Goal: Browse casually

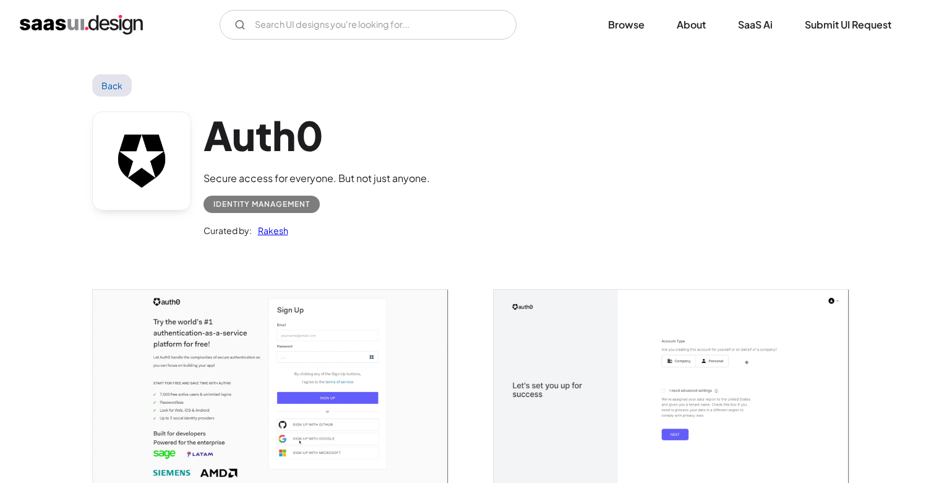
click at [49, 28] on img "home" at bounding box center [81, 25] width 123 height 20
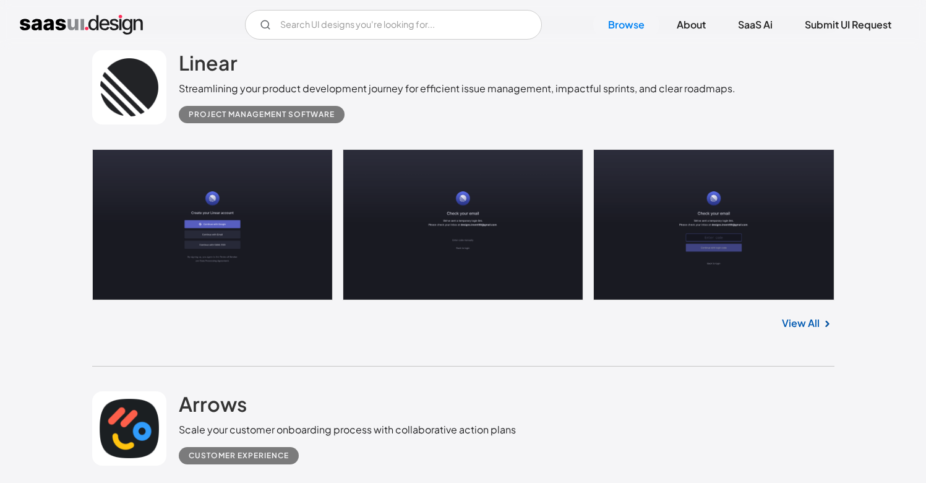
scroll to position [684, 0]
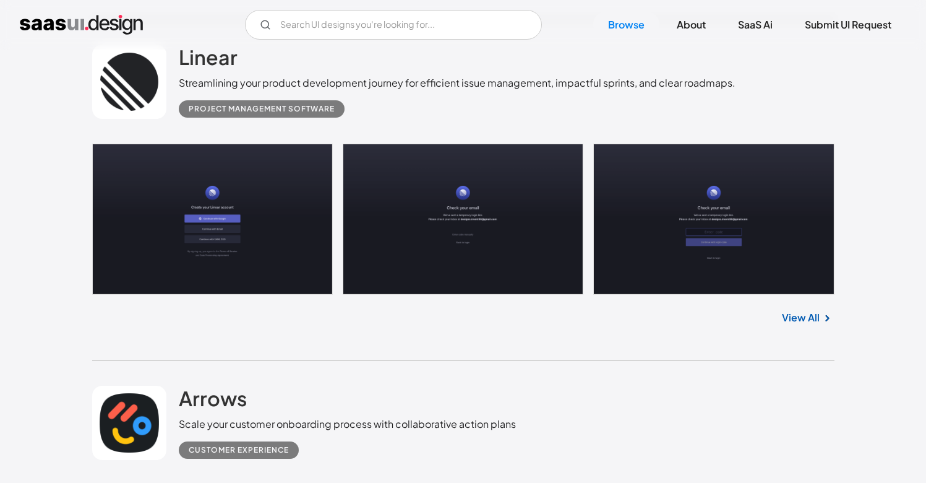
click at [233, 252] on link at bounding box center [463, 219] width 742 height 151
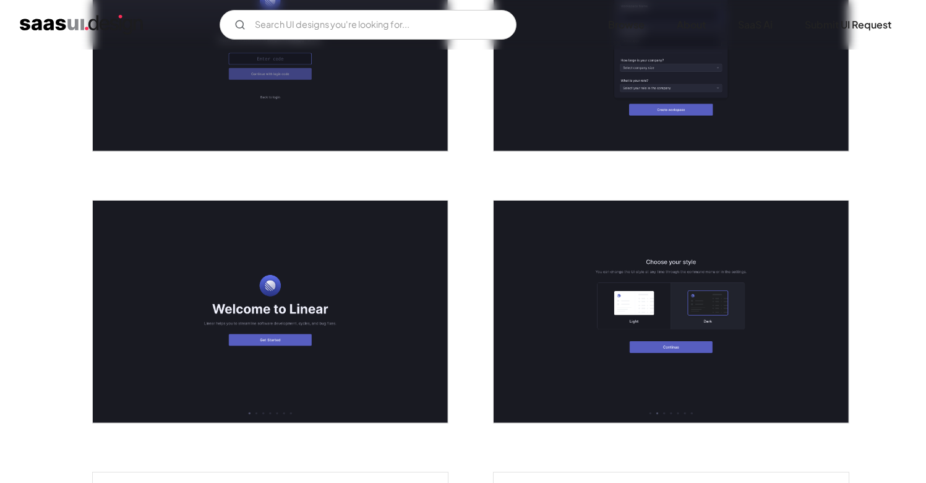
scroll to position [583, 0]
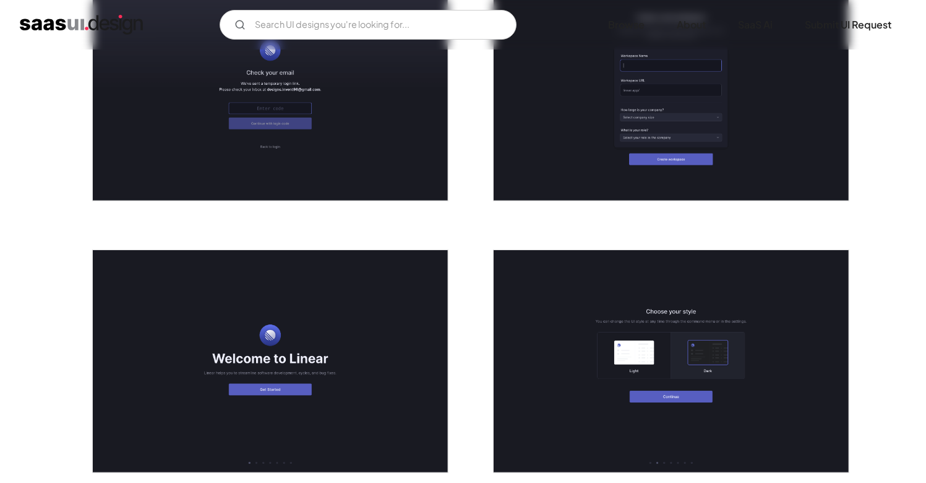
click at [652, 337] on img "open lightbox" at bounding box center [671, 361] width 355 height 222
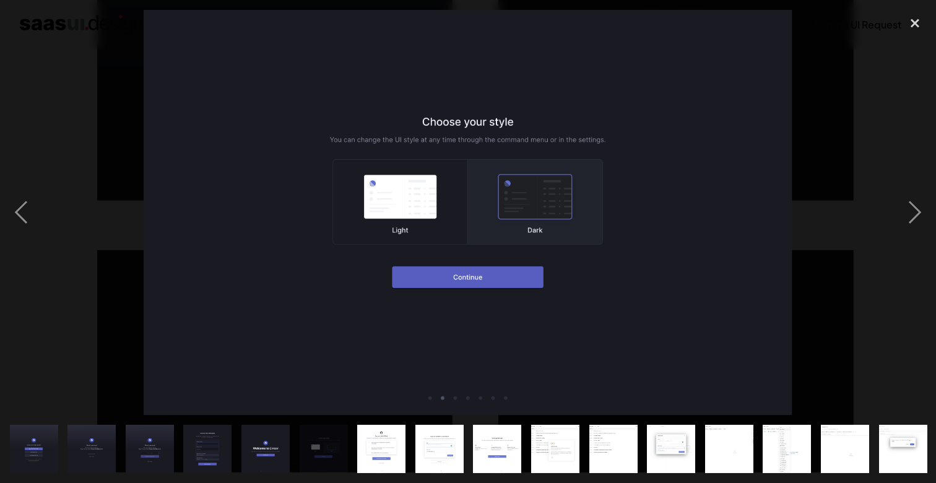
click at [476, 277] on img at bounding box center [468, 212] width 648 height 405
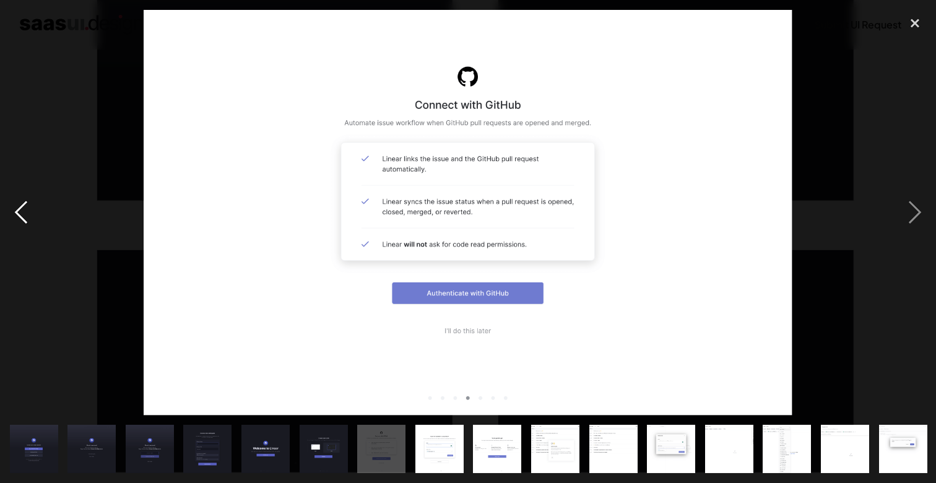
click at [37, 219] on div "previous image" at bounding box center [21, 212] width 42 height 405
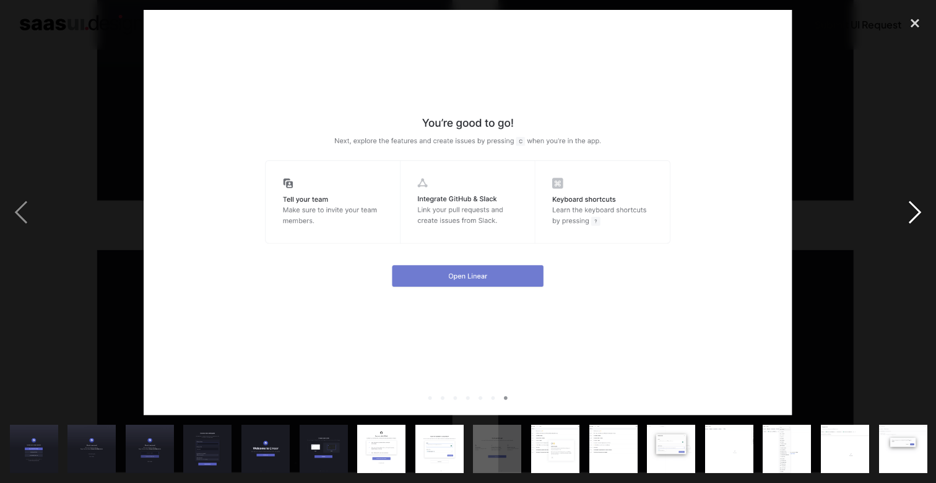
click at [915, 207] on div "next image" at bounding box center [914, 212] width 42 height 405
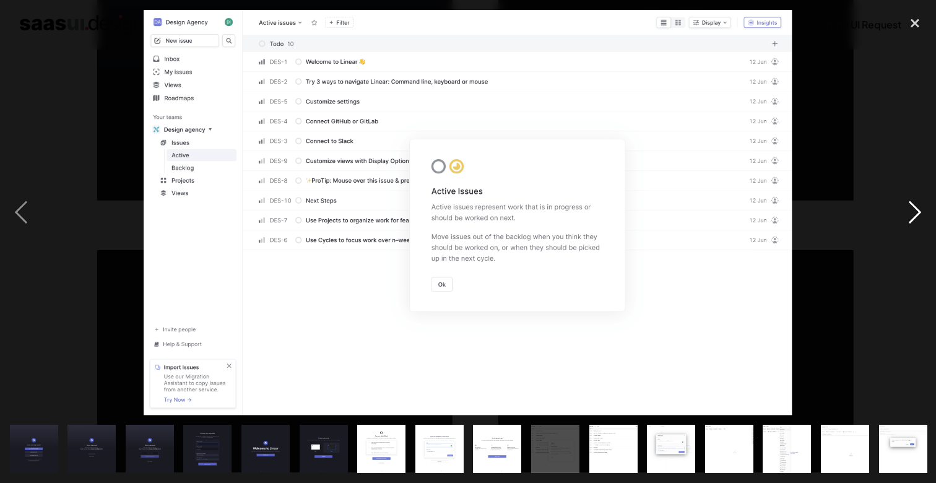
click at [915, 207] on div "next image" at bounding box center [914, 212] width 42 height 405
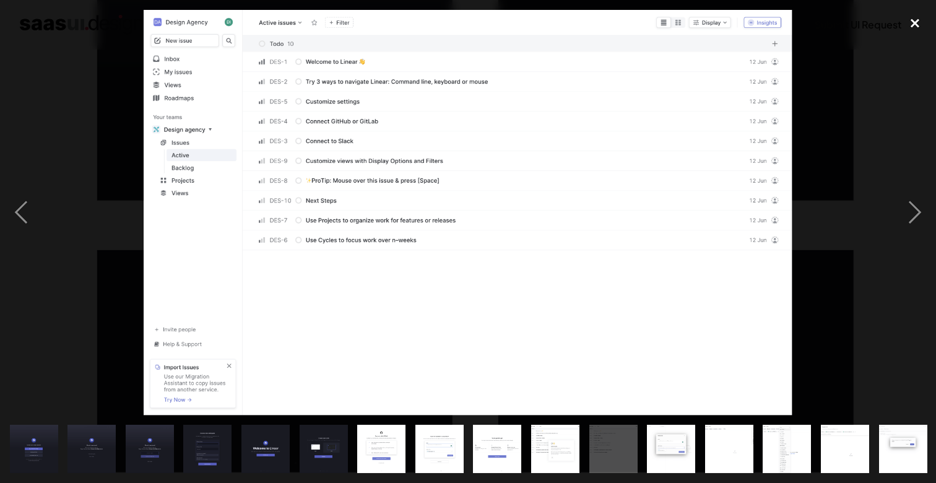
click at [913, 27] on div "close lightbox" at bounding box center [914, 23] width 42 height 27
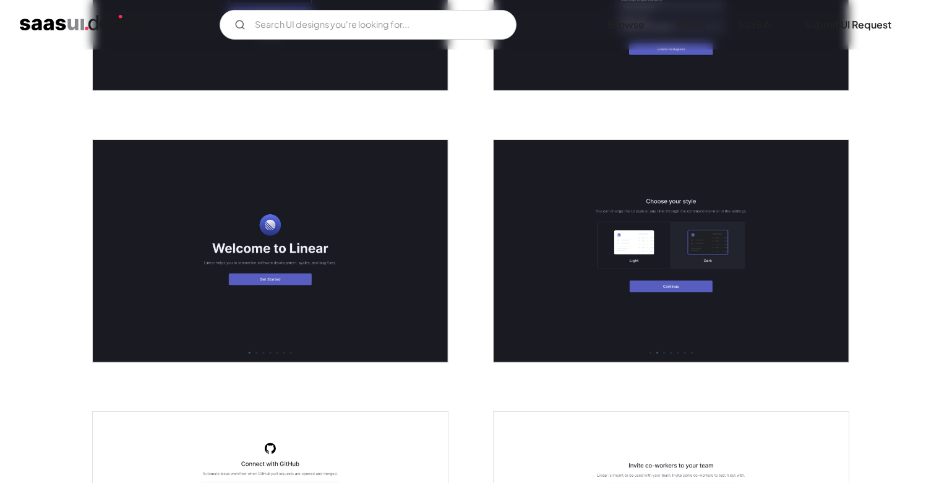
scroll to position [675, 0]
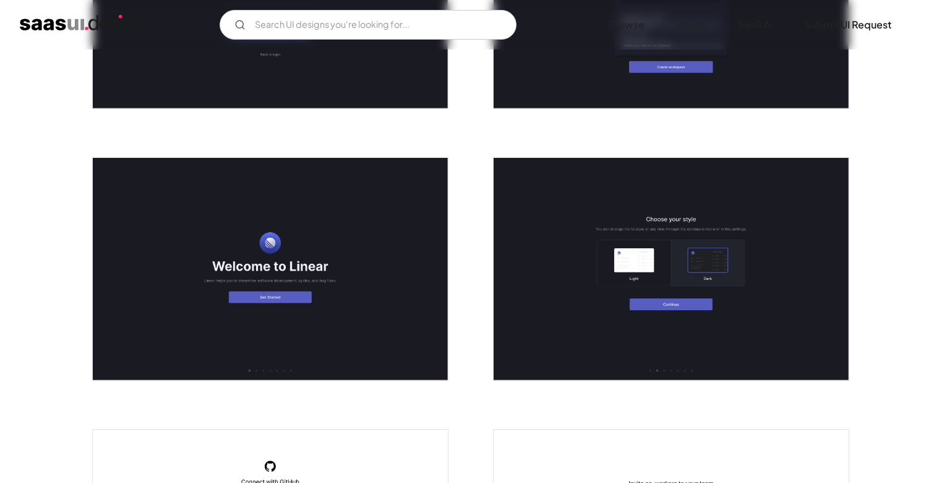
click at [689, 284] on img "open lightbox" at bounding box center [671, 269] width 355 height 222
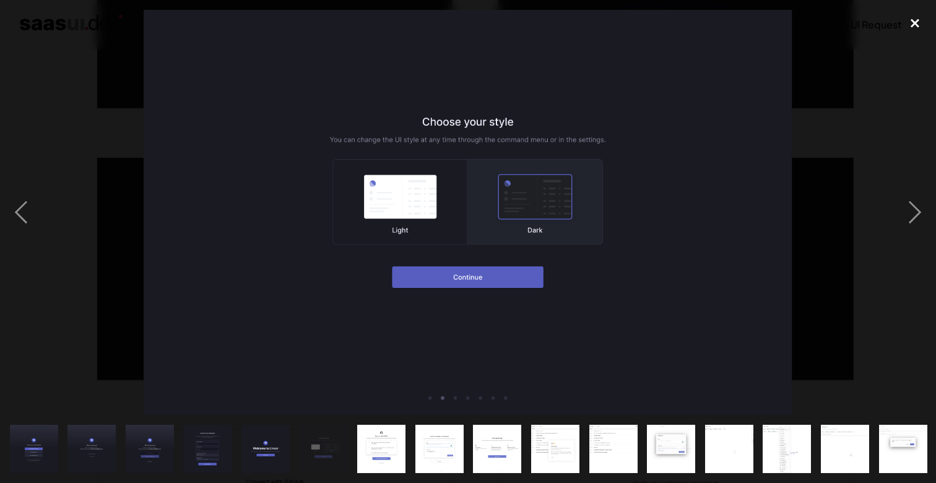
click at [913, 22] on div "close lightbox" at bounding box center [914, 23] width 42 height 27
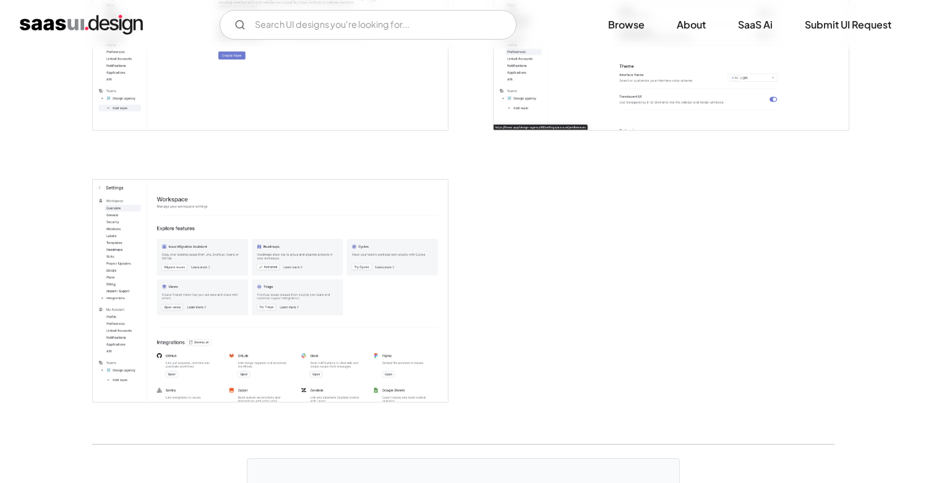
scroll to position [3055, 0]
